Goal: Task Accomplishment & Management: Complete application form

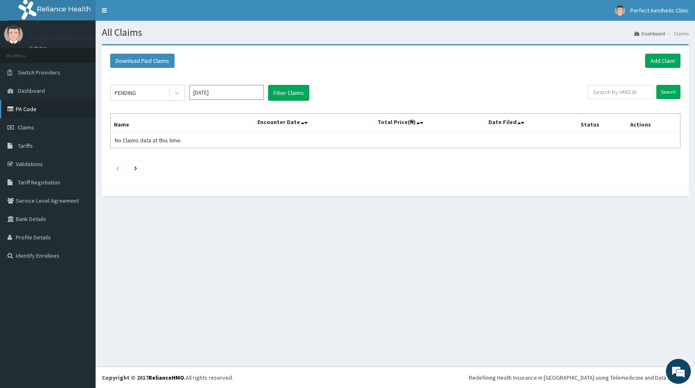
click at [25, 109] on link "PA Code" at bounding box center [48, 109] width 96 height 18
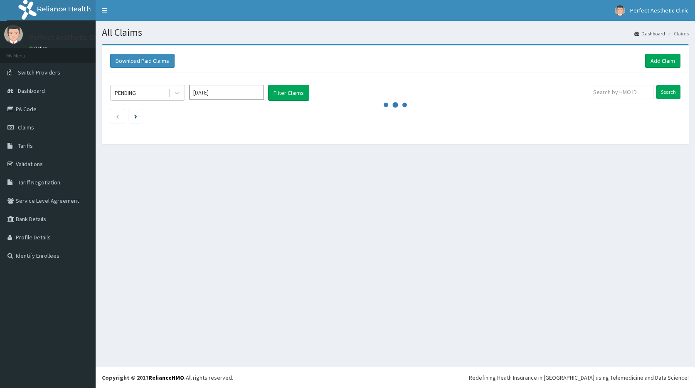
click at [665, 64] on link "Add Claim" at bounding box center [662, 61] width 35 height 14
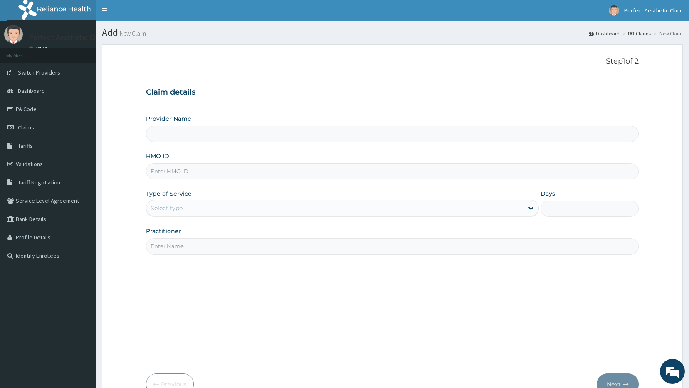
click at [164, 173] on input "HMO ID" at bounding box center [392, 171] width 493 height 16
type input "Perfect Aesthetic Clinic"
type input "F"
type input "FRS/10013/A"
click at [175, 210] on div "Select type" at bounding box center [167, 208] width 32 height 8
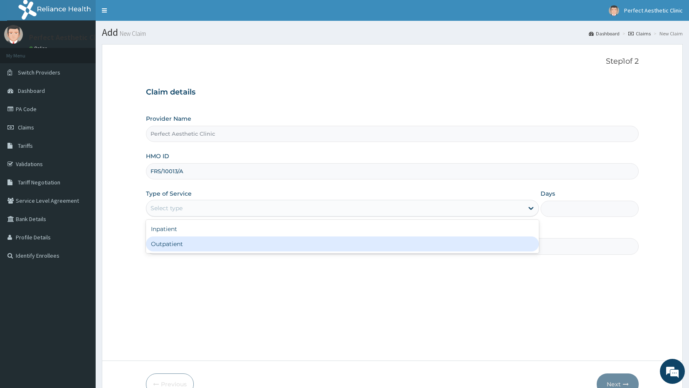
click at [165, 248] on div "Outpatient" at bounding box center [342, 243] width 393 height 15
type input "1"
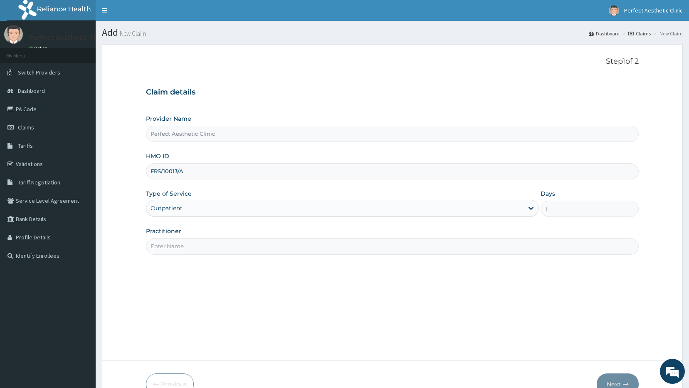
click at [169, 245] on input "Practitioner" at bounding box center [392, 246] width 493 height 16
type input "Dr. Precious"
click at [614, 383] on button "Next" at bounding box center [618, 384] width 42 height 22
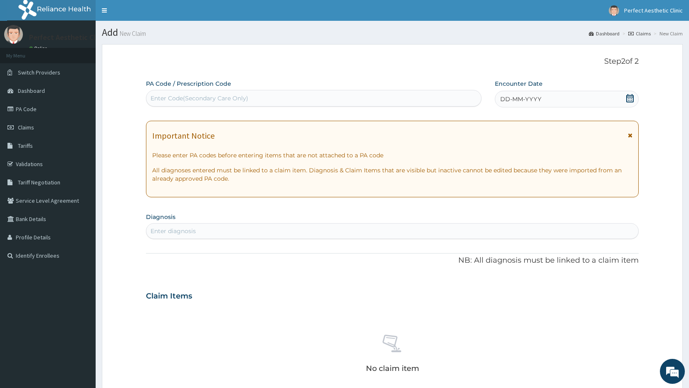
click at [189, 99] on div "Enter Code(Secondary Care Only)" at bounding box center [200, 98] width 98 height 8
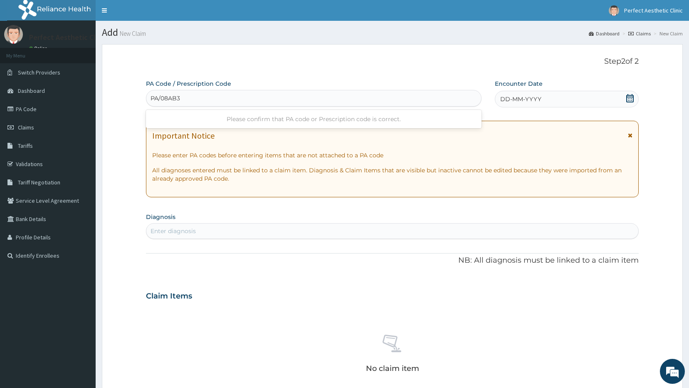
type input "PA/08AB30"
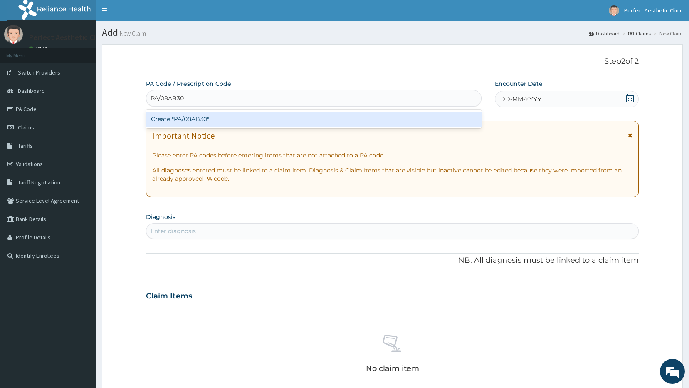
click at [198, 122] on div "Create "PA/08AB30"" at bounding box center [314, 118] width 336 height 15
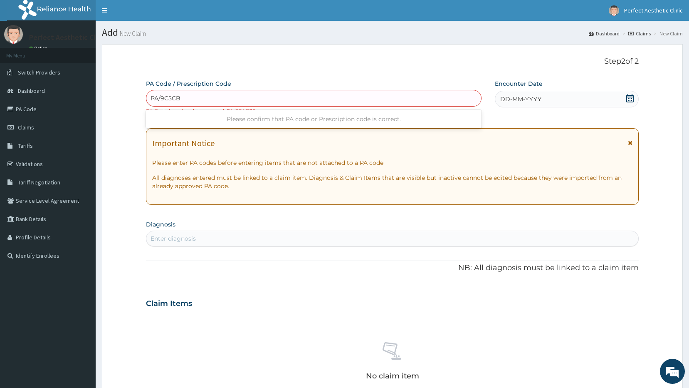
type input "PA/9C5CBF"
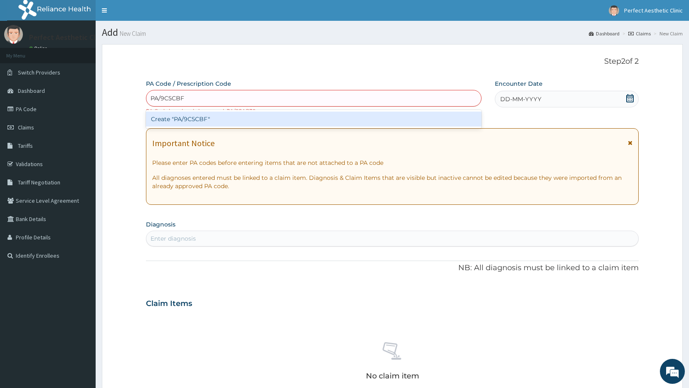
click at [201, 121] on div "Create "PA/9C5CBF"" at bounding box center [314, 118] width 336 height 15
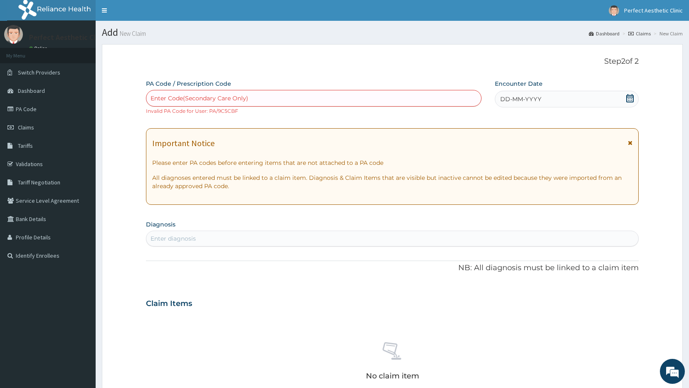
click at [223, 101] on div "Enter Code(Secondary Care Only)" at bounding box center [200, 98] width 98 height 8
type input "PA/CA4FO5"
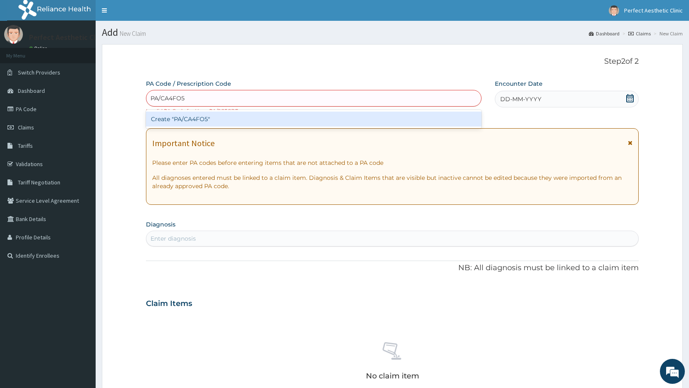
click at [197, 117] on div "Create "PA/CA4FO5"" at bounding box center [314, 118] width 336 height 15
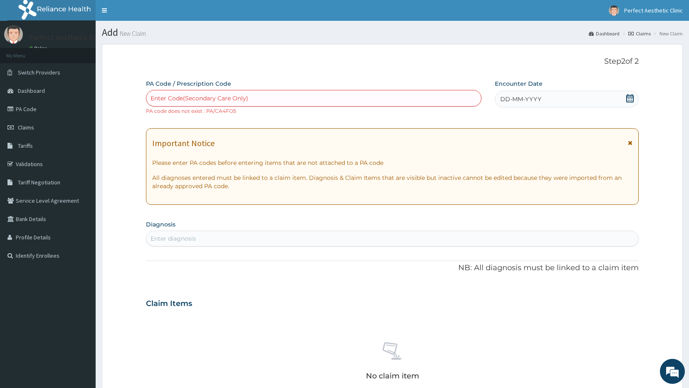
click at [189, 100] on div "Enter Code(Secondary Care Only)" at bounding box center [200, 98] width 98 height 8
type input "PA/CA4F05"
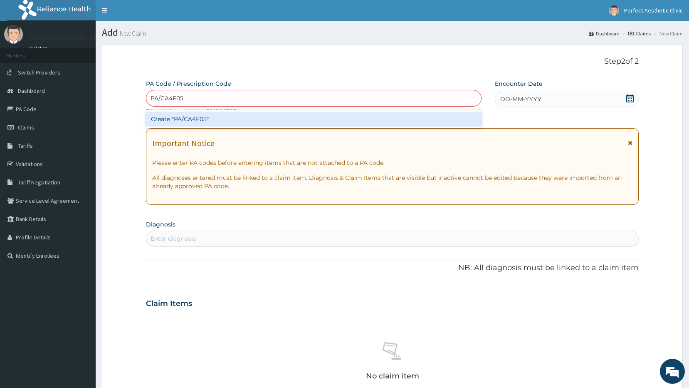
click at [194, 119] on div "Create "PA/CA4F05"" at bounding box center [314, 118] width 336 height 15
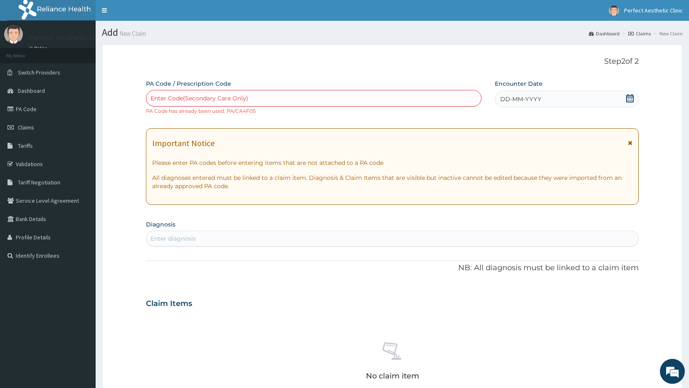
click at [225, 97] on div "Enter Code(Secondary Care Only)" at bounding box center [200, 98] width 98 height 8
type input "PA/9C5CBF"
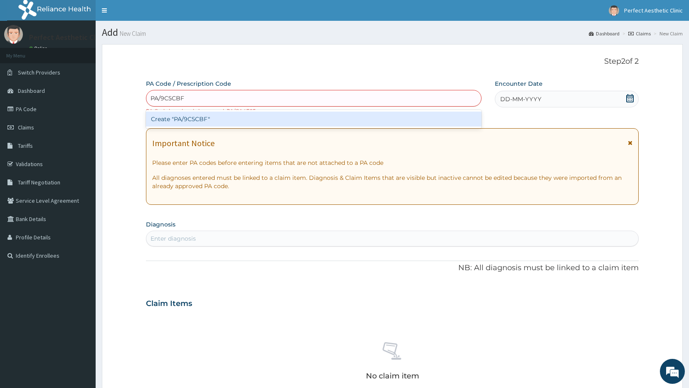
click at [191, 121] on div "Create "PA/9C5CBF"" at bounding box center [314, 118] width 336 height 15
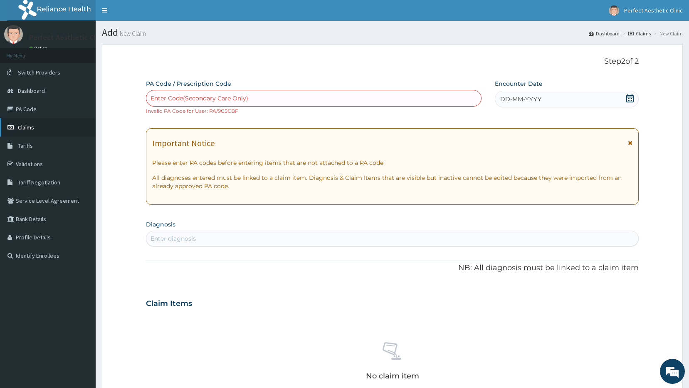
click at [28, 125] on span "Claims" at bounding box center [26, 127] width 16 height 7
click at [25, 127] on span "Claims" at bounding box center [26, 127] width 16 height 7
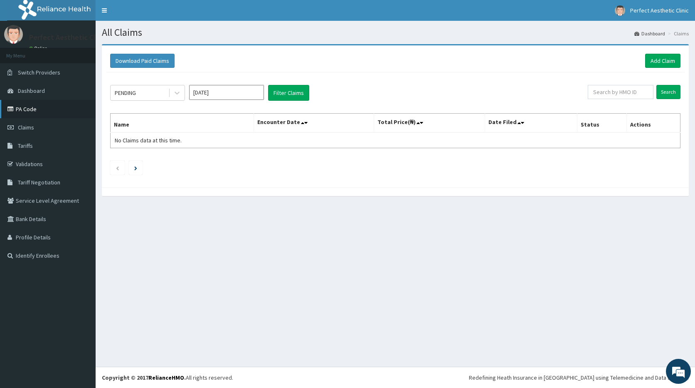
click at [30, 110] on link "PA Code" at bounding box center [48, 109] width 96 height 18
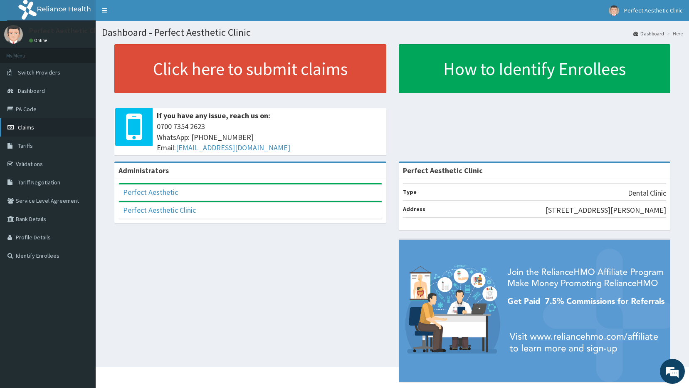
click at [25, 129] on span "Claims" at bounding box center [26, 127] width 16 height 7
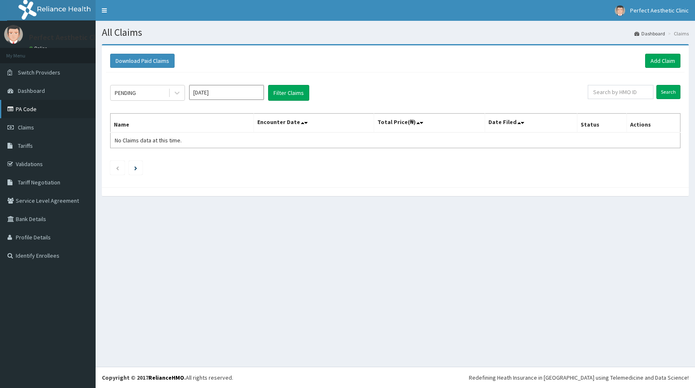
click at [27, 112] on link "PA Code" at bounding box center [48, 109] width 96 height 18
click at [667, 61] on link "Add Claim" at bounding box center [662, 61] width 35 height 14
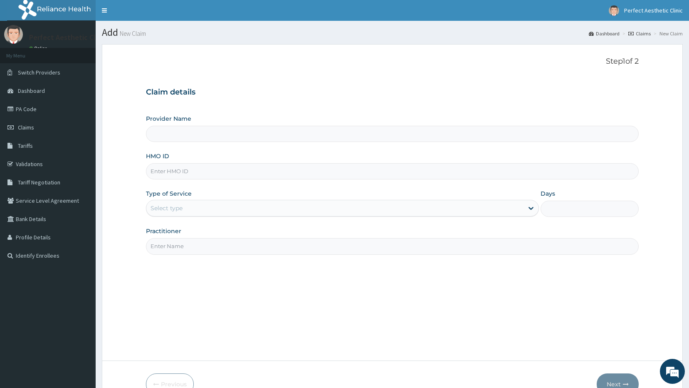
click at [167, 174] on input "HMO ID" at bounding box center [392, 171] width 493 height 16
type input "Perfect Aesthetic Clinic"
type input "KNL/10013/B"
click at [185, 209] on div "Select type" at bounding box center [334, 207] width 377 height 13
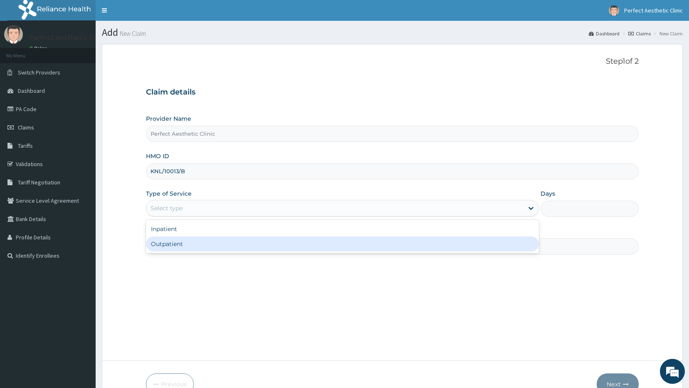
click at [172, 247] on div "Outpatient" at bounding box center [342, 243] width 393 height 15
type input "1"
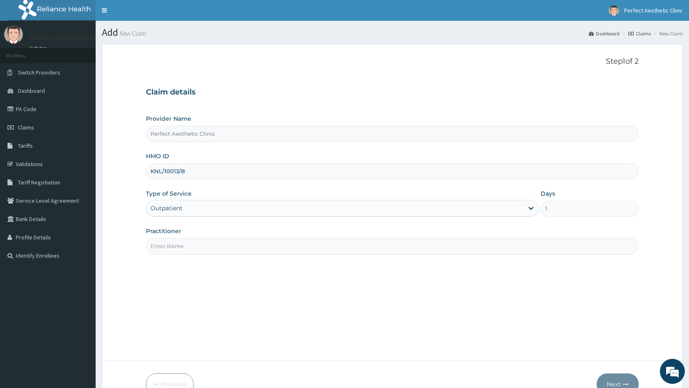
click at [178, 242] on input "Practitioner" at bounding box center [392, 246] width 493 height 16
type input "Dr. Precious"
click at [612, 381] on button "Next" at bounding box center [618, 384] width 42 height 22
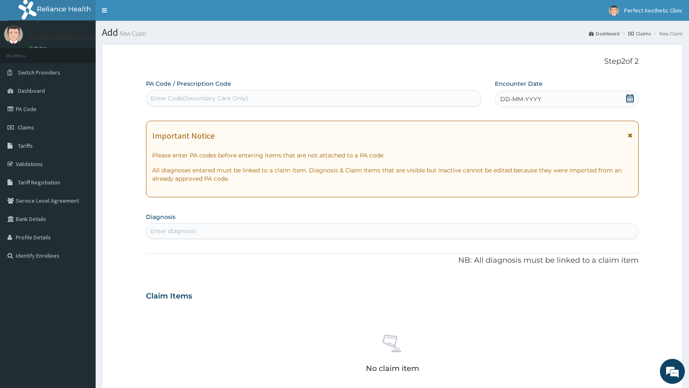
click at [178, 99] on div "Enter Code(Secondary Care Only)" at bounding box center [200, 98] width 98 height 8
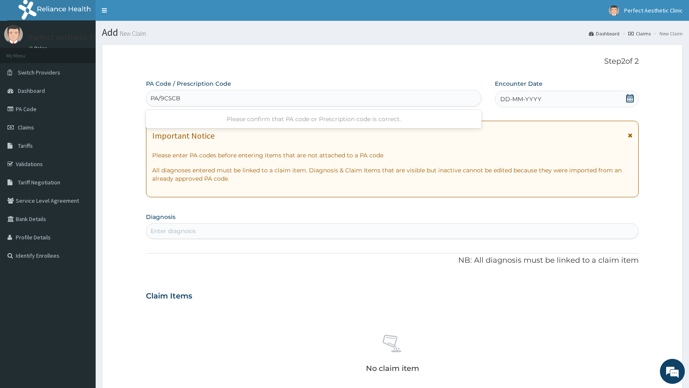
type input "PA/9C5CBF"
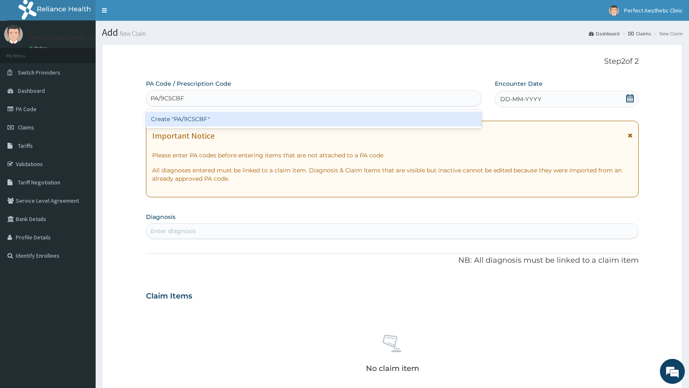
click at [194, 122] on div "Create "PA/9C5CBF"" at bounding box center [314, 118] width 336 height 15
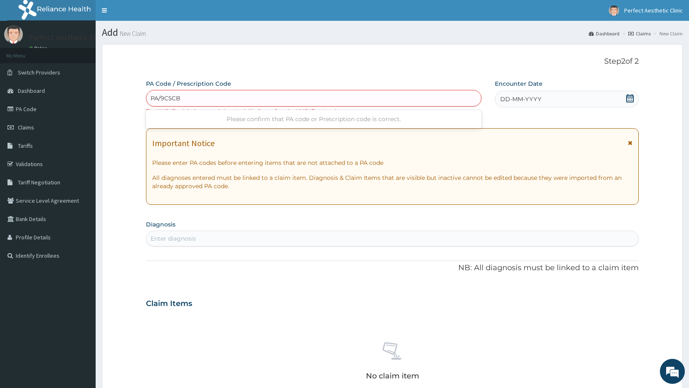
type input "PA/9C5CBF"
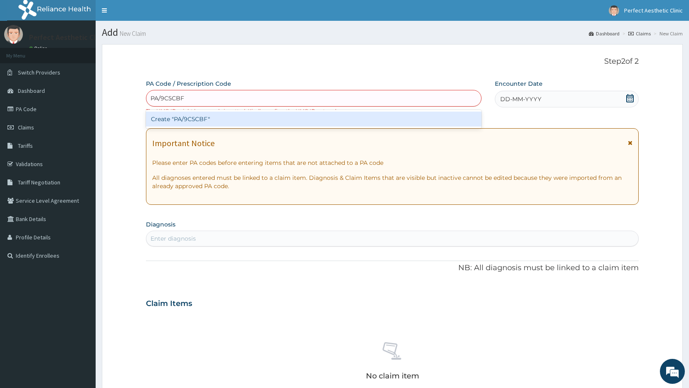
click at [190, 120] on div "Create "PA/9C5CBF"" at bounding box center [314, 118] width 336 height 15
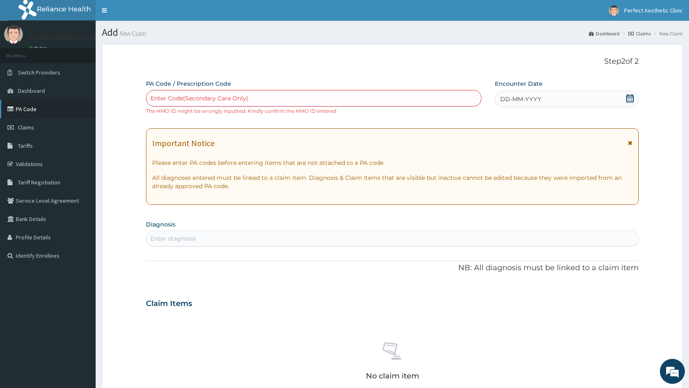
click at [22, 112] on link "PA Code" at bounding box center [48, 109] width 96 height 18
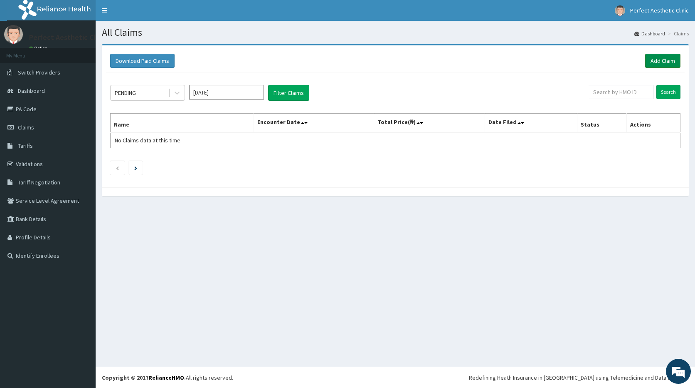
click at [648, 59] on link "Add Claim" at bounding box center [662, 61] width 35 height 14
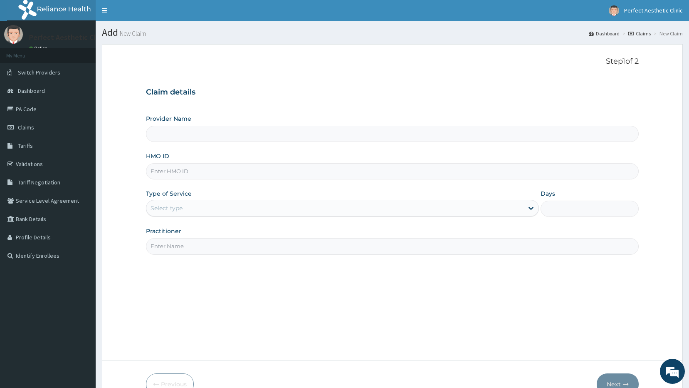
click at [168, 173] on input "HMO ID" at bounding box center [392, 171] width 493 height 16
type input "Perfect Aesthetic Clinic"
type input "KNL/10013/A"
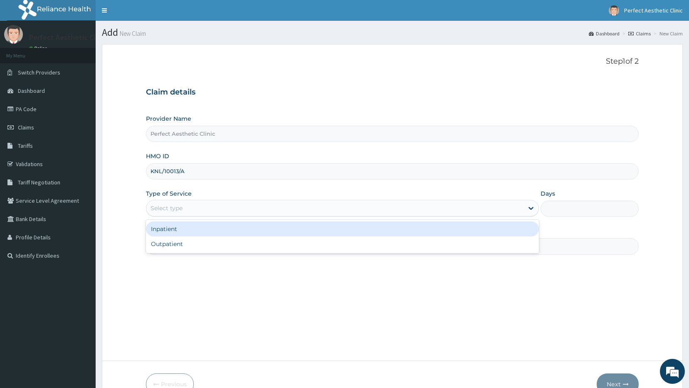
click at [165, 206] on div "Select type" at bounding box center [167, 208] width 32 height 8
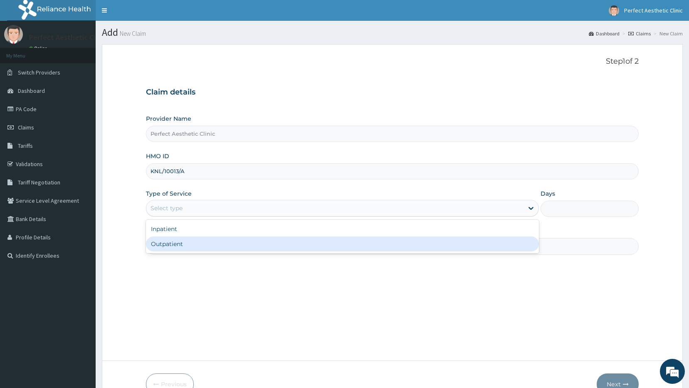
click at [171, 247] on div "Outpatient" at bounding box center [342, 243] width 393 height 15
type input "1"
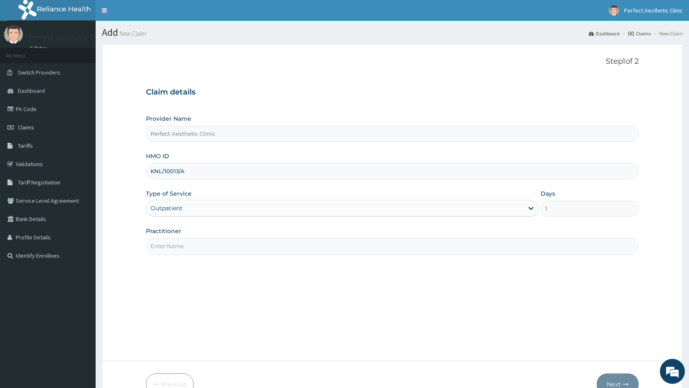
click at [169, 244] on input "Practitioner" at bounding box center [392, 246] width 493 height 16
type input "Dr. Precious"
click at [623, 378] on button "Next" at bounding box center [618, 384] width 42 height 22
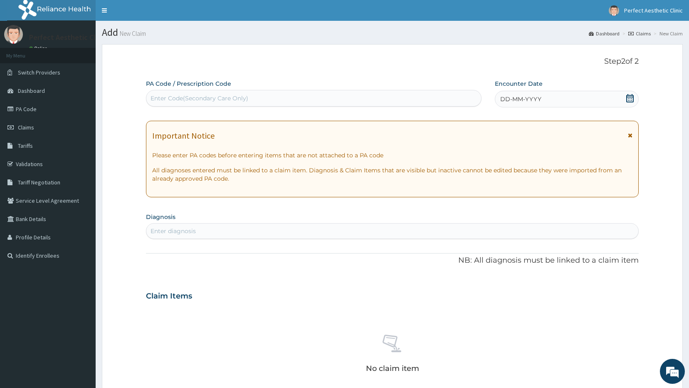
click at [169, 102] on div "Enter Code(Secondary Care Only)" at bounding box center [200, 98] width 98 height 8
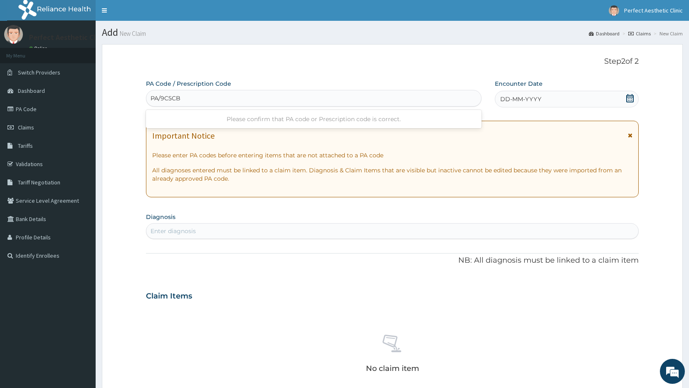
type input "PA/9C5CBF"
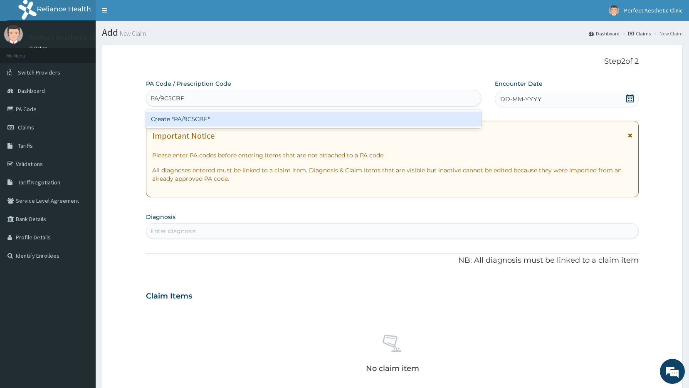
click at [190, 121] on div "Create "PA/9C5CBF"" at bounding box center [314, 118] width 336 height 15
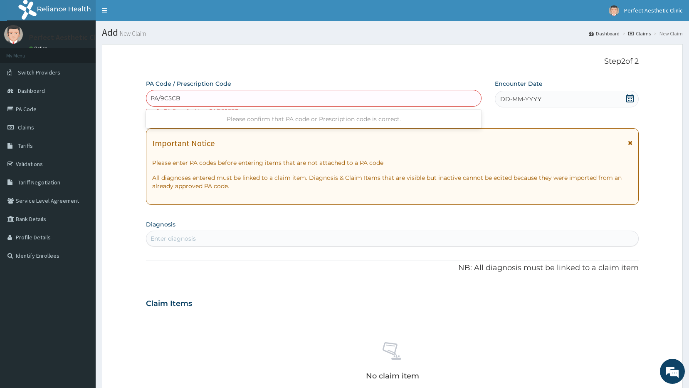
type input "PA/9C5CBF"
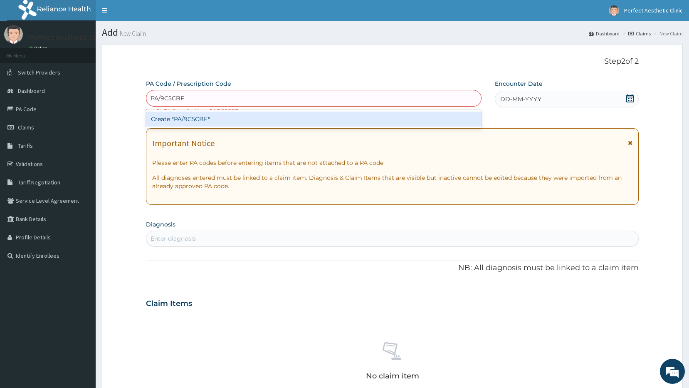
click at [182, 119] on div "Create "PA/9C5CBF"" at bounding box center [314, 118] width 336 height 15
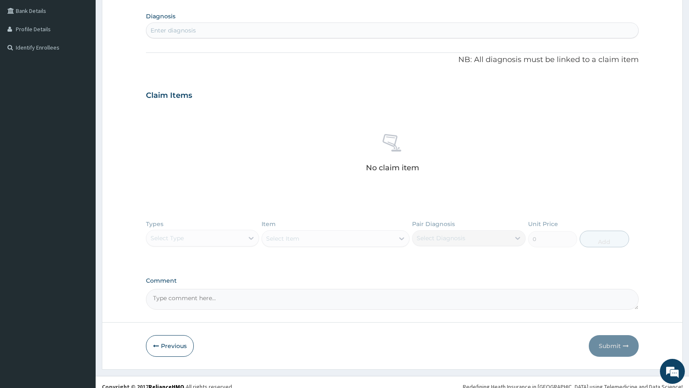
scroll to position [217, 0]
